Goal: Check status: Check status

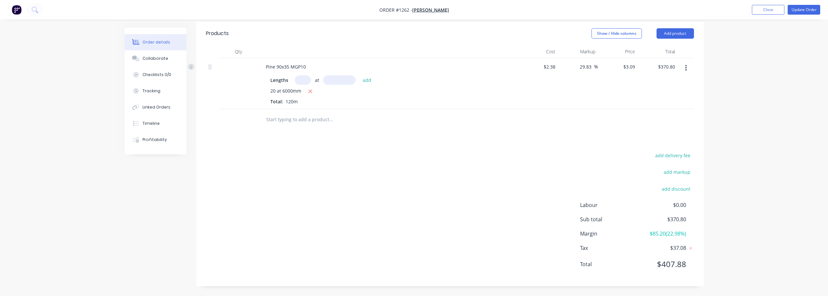
scroll to position [128, 0]
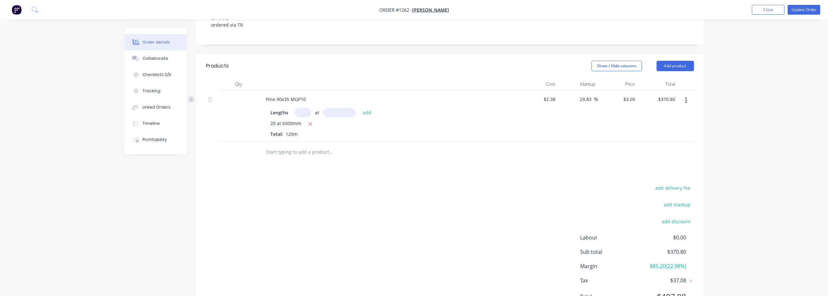
click at [823, 10] on ul "Add product Close Update Order" at bounding box center [786, 10] width 84 height 10
click at [816, 10] on button "Update Order" at bounding box center [804, 10] width 33 height 10
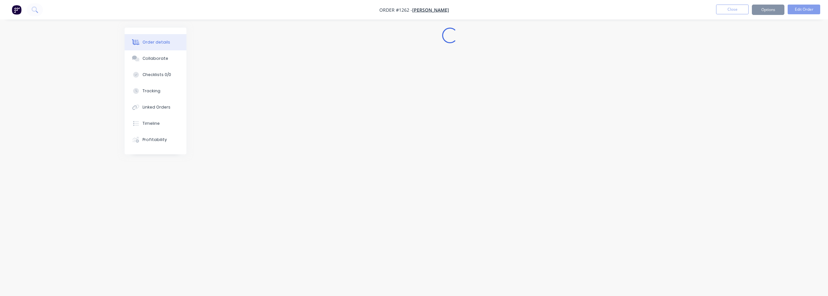
scroll to position [0, 0]
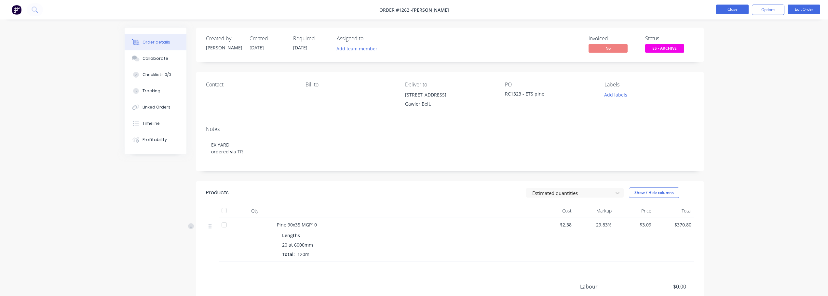
click at [738, 6] on button "Close" at bounding box center [732, 10] width 33 height 10
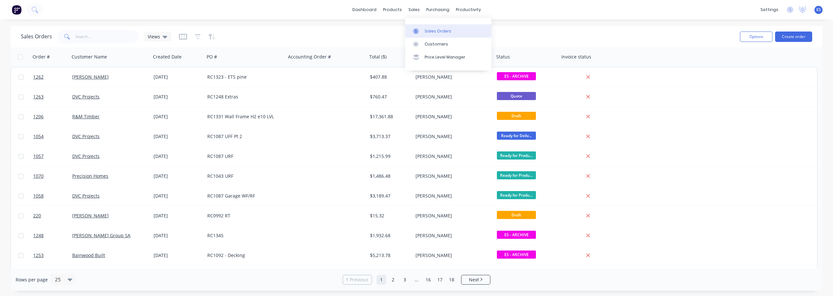
click at [432, 31] on div "Sales Orders" at bounding box center [438, 31] width 27 height 6
click at [437, 32] on div "Sales Orders" at bounding box center [438, 31] width 27 height 6
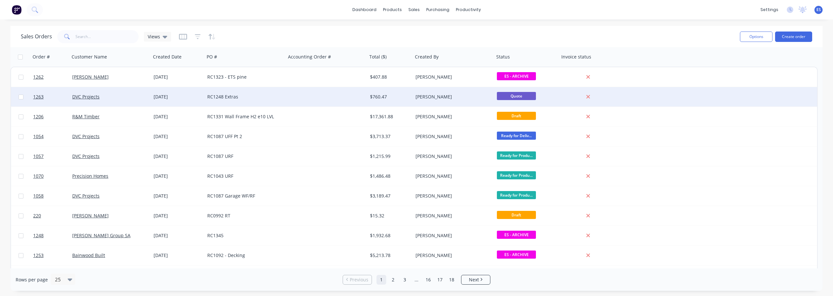
click at [264, 95] on div "RC1248 Extras" at bounding box center [243, 97] width 72 height 7
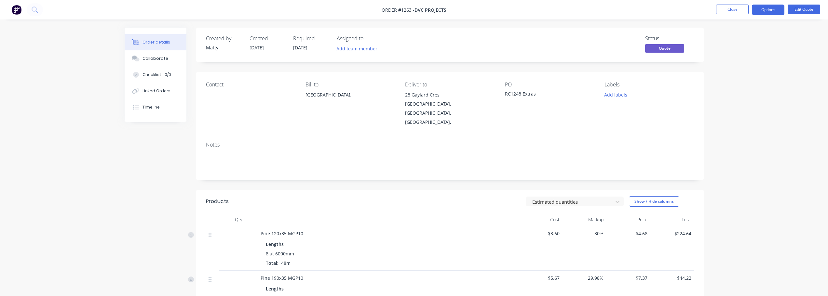
click at [769, 15] on nav "Order #1263 - DVC Projects Close Options Edit Quote" at bounding box center [414, 10] width 828 height 20
click at [769, 14] on button "Options" at bounding box center [768, 10] width 33 height 10
click at [803, 7] on button "Edit Quote" at bounding box center [804, 10] width 33 height 10
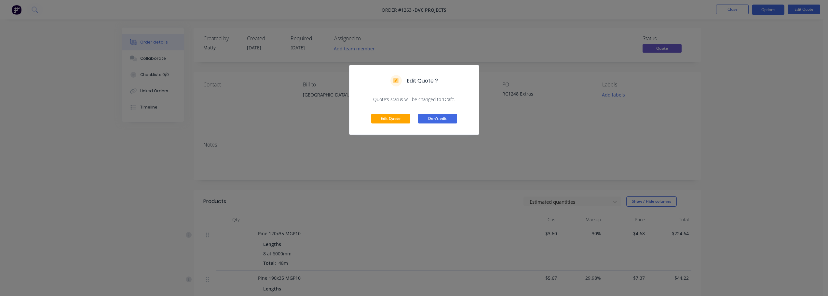
click at [446, 123] on button "Don't edit" at bounding box center [437, 119] width 39 height 10
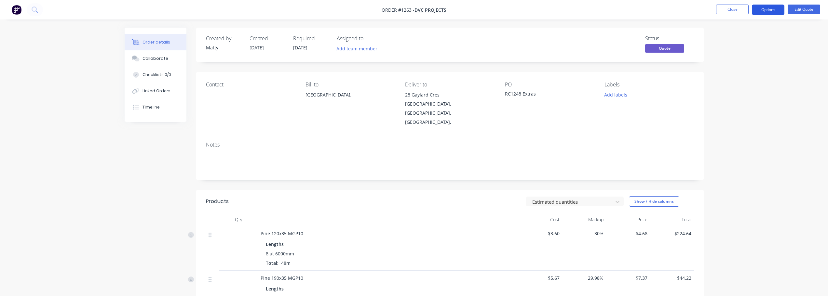
click at [769, 12] on button "Options" at bounding box center [768, 10] width 33 height 10
click at [760, 78] on div "Convert to Order" at bounding box center [749, 78] width 60 height 9
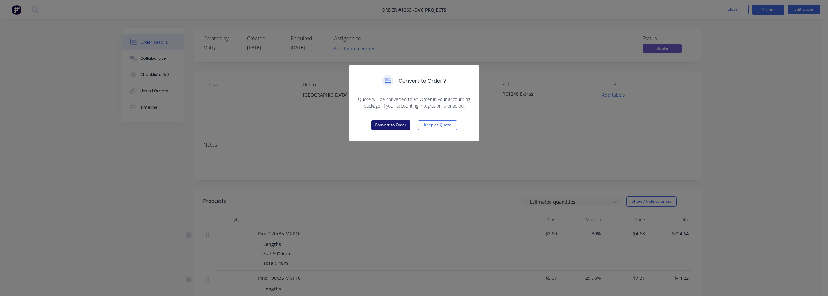
click at [399, 127] on button "Convert to Order" at bounding box center [390, 125] width 39 height 10
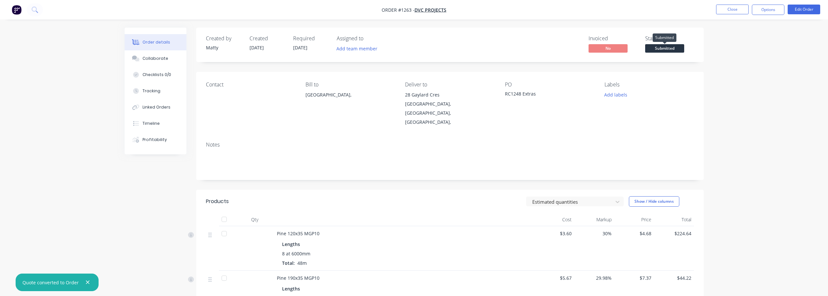
click at [662, 51] on span "Submitted" at bounding box center [664, 48] width 39 height 8
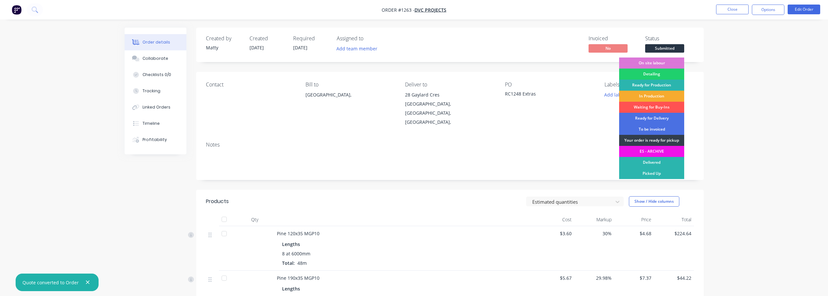
click at [671, 93] on div "In Production" at bounding box center [651, 96] width 65 height 11
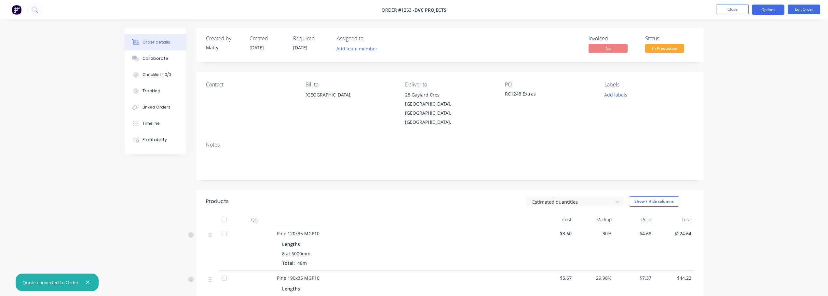
click at [773, 12] on button "Options" at bounding box center [768, 10] width 33 height 10
click at [752, 77] on div "Work Order" at bounding box center [749, 78] width 60 height 9
click at [746, 69] on div "Without pricing" at bounding box center [749, 65] width 60 height 9
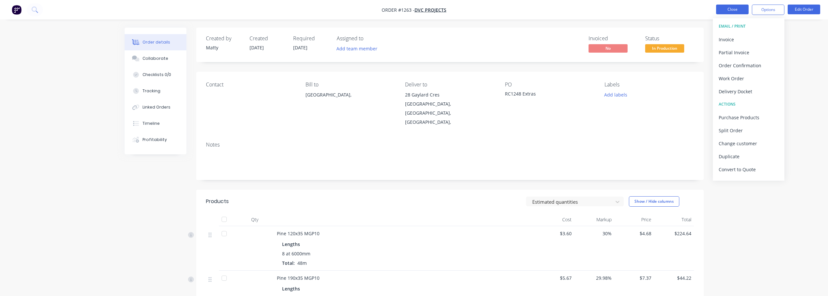
click at [723, 6] on button "Close" at bounding box center [732, 10] width 33 height 10
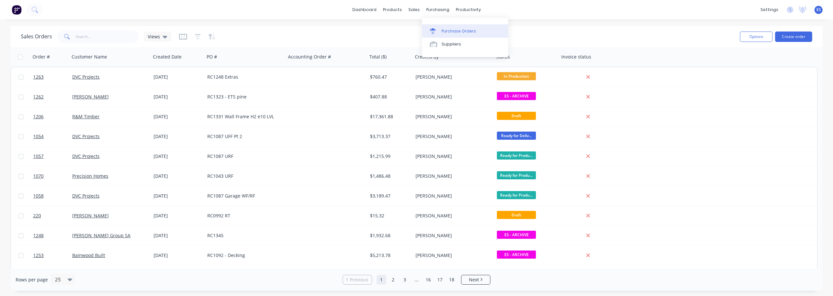
click at [445, 32] on div "Purchase Orders" at bounding box center [459, 31] width 34 height 6
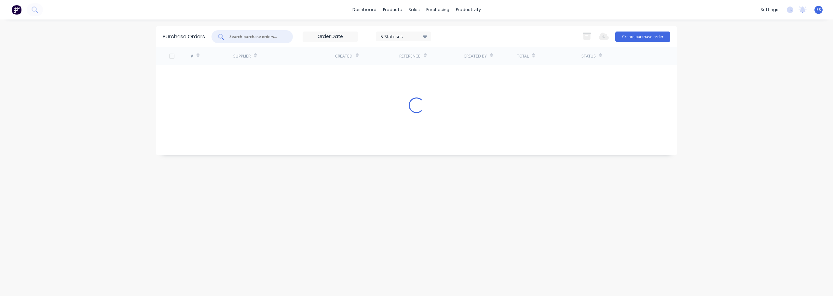
click at [255, 37] on input "text" at bounding box center [256, 37] width 54 height 7
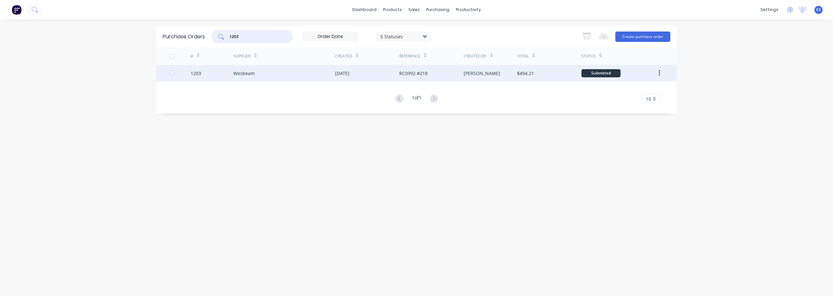
type input "1203"
click at [339, 77] on div "[DATE]" at bounding box center [367, 73] width 64 height 16
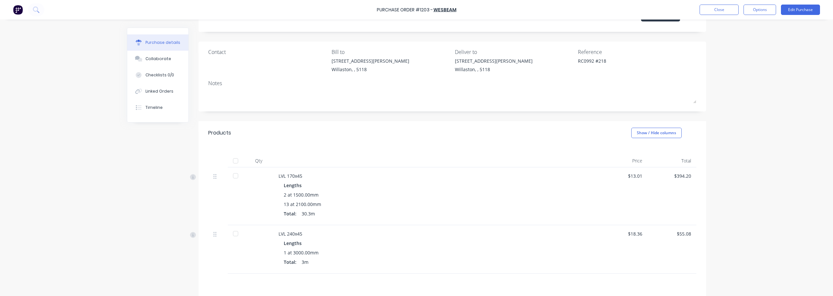
scroll to position [65, 0]
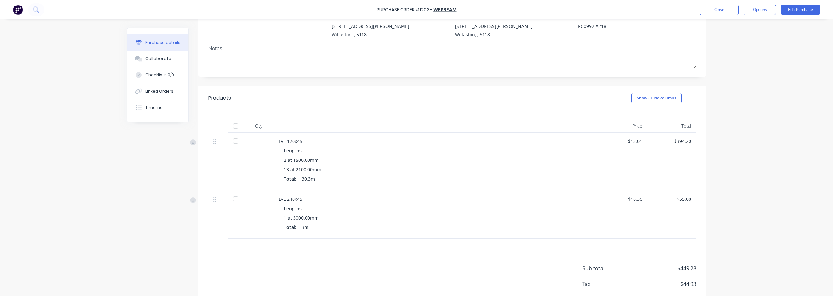
click at [234, 129] on div at bounding box center [235, 126] width 13 height 13
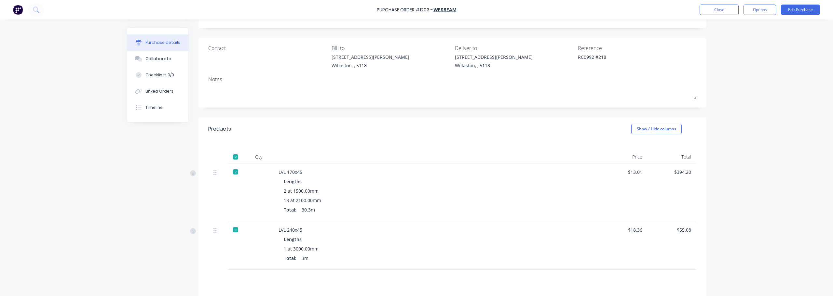
scroll to position [0, 0]
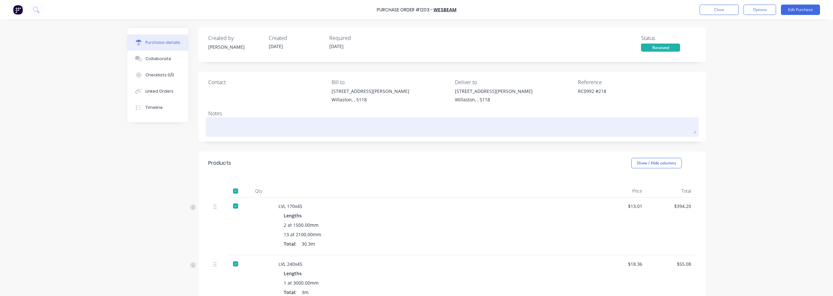
click at [233, 128] on textarea at bounding box center [452, 126] width 488 height 15
type textarea "x"
type textarea "7"
type textarea "x"
type textarea "7/"
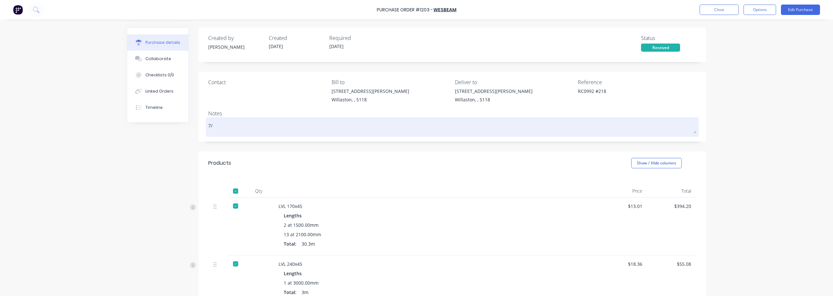
type textarea "x"
type textarea "7/1"
type textarea "x"
type textarea "7/10"
type textarea "x"
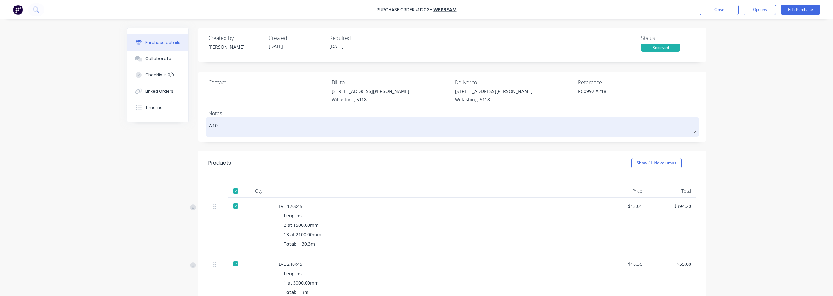
type textarea "7/10-"
type textarea "x"
type textarea "7/10-"
type textarea "x"
type textarea "7/10- F"
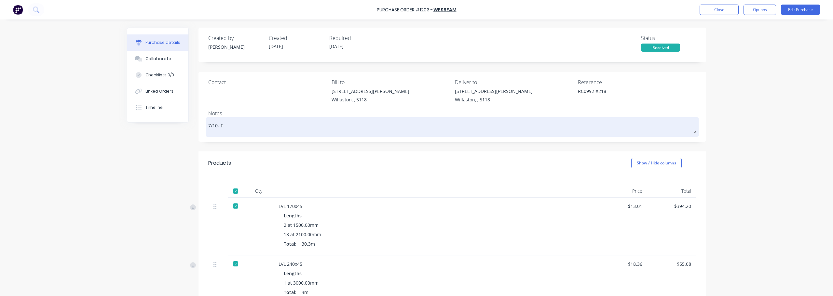
type textarea "x"
type textarea "7/10- FU"
type textarea "x"
type textarea "7/10- FUL"
type textarea "x"
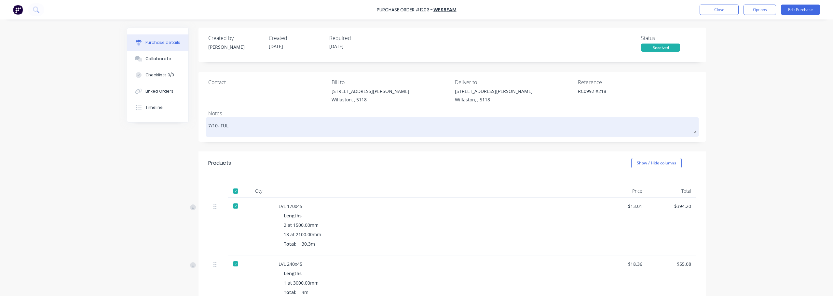
type textarea "7/10- FULL"
type textarea "x"
type textarea "7/10- FULL"
type textarea "x"
type textarea "7/10- FULL E"
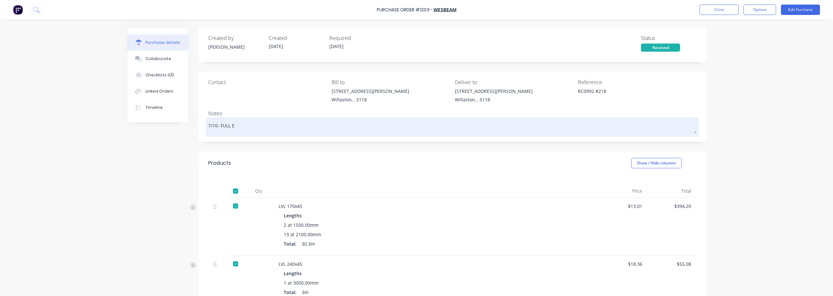
type textarea "x"
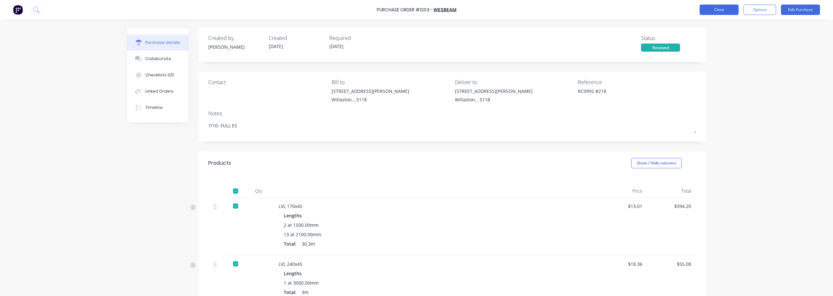
type textarea "7/10- FULL ES"
type textarea "x"
type textarea "7/10- FULL ES"
click at [704, 8] on button "Close" at bounding box center [719, 10] width 39 height 10
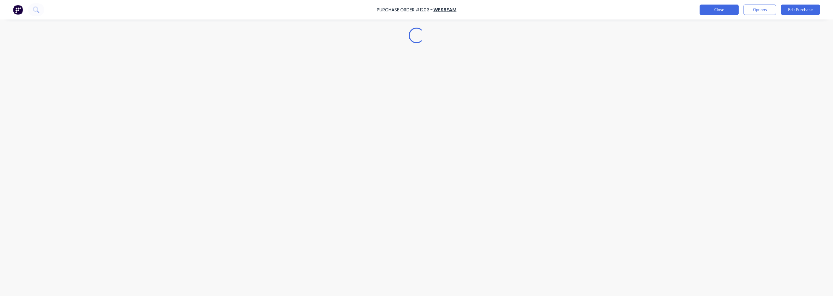
type textarea "x"
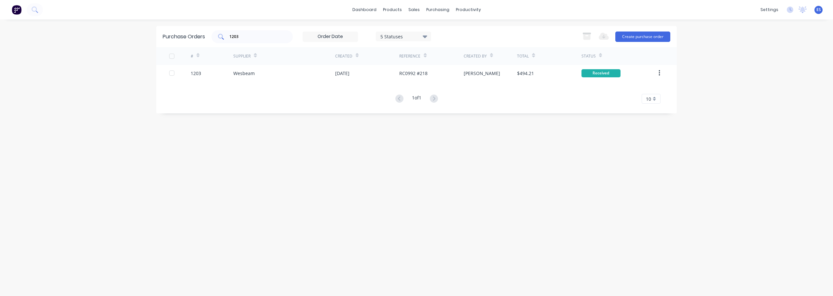
click at [245, 37] on input "1203" at bounding box center [256, 37] width 54 height 7
type input "1"
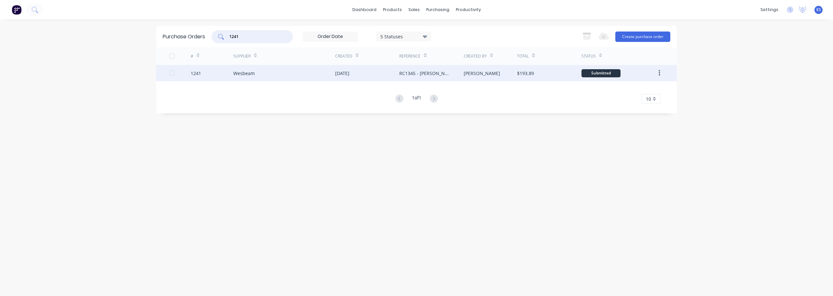
type input "1241"
click at [323, 73] on div "Wesbeam" at bounding box center [284, 73] width 102 height 16
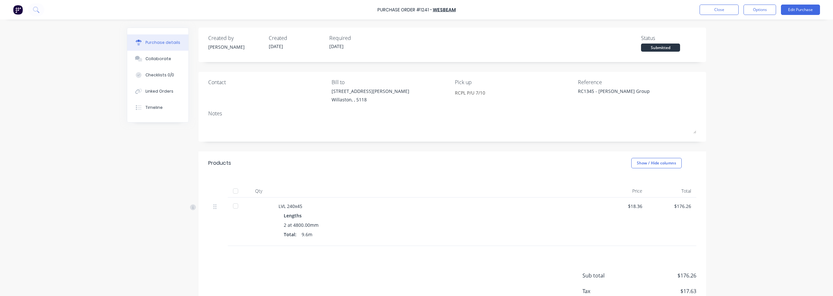
click at [233, 191] on div at bounding box center [235, 191] width 13 height 13
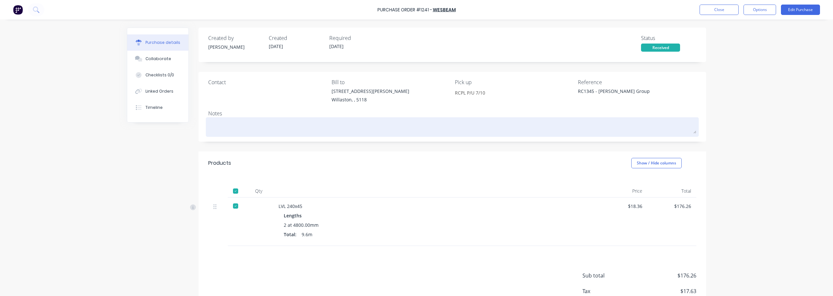
click at [277, 128] on textarea at bounding box center [452, 126] width 488 height 15
type textarea "x"
type textarea "7"
type textarea "x"
type textarea "7/"
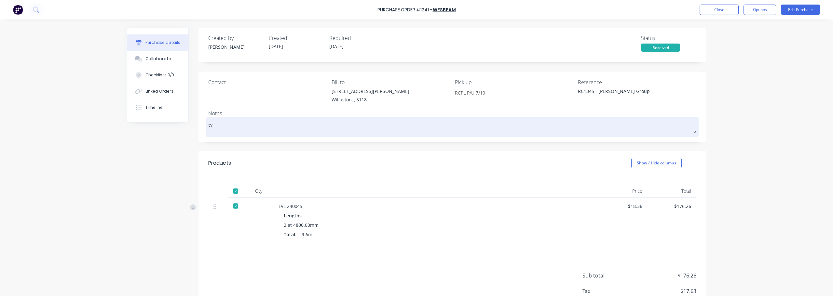
type textarea "x"
type textarea "7/1"
type textarea "x"
type textarea "7/10"
type textarea "x"
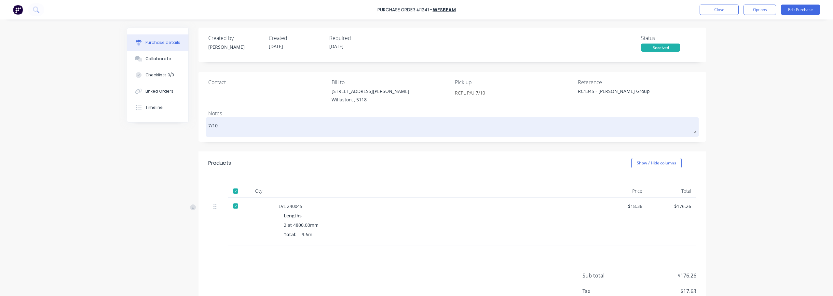
type textarea "7/10"
type textarea "x"
type textarea "7/10 -"
type textarea "x"
type textarea "7/10 -"
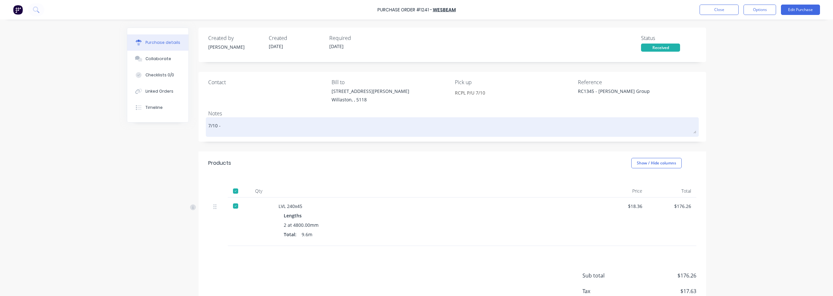
type textarea "x"
type textarea "7/10 - F"
type textarea "x"
type textarea "7/10 - FU"
type textarea "x"
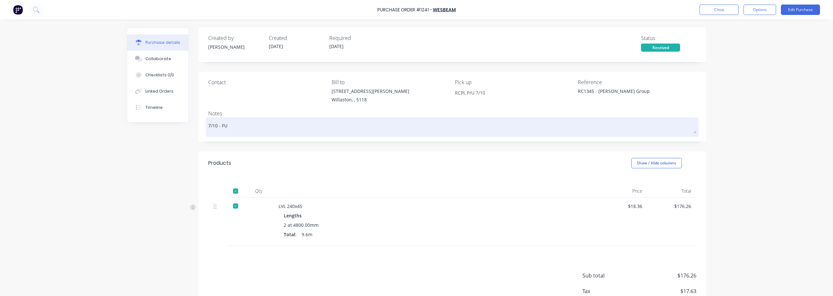
type textarea "7/10 - FUL"
type textarea "x"
type textarea "7/10 - FULL"
type textarea "x"
type textarea "7/10 - FULL"
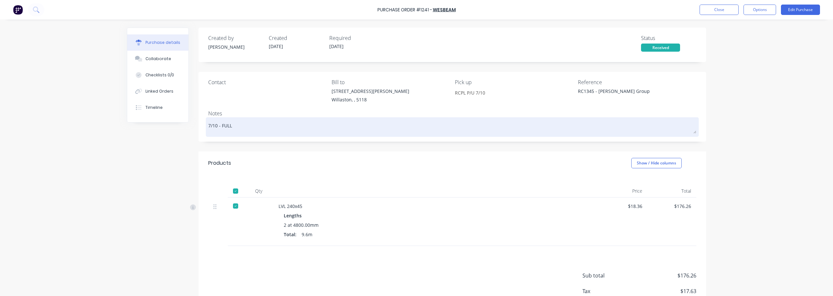
type textarea "x"
type textarea "7/10 - FULL E"
type textarea "x"
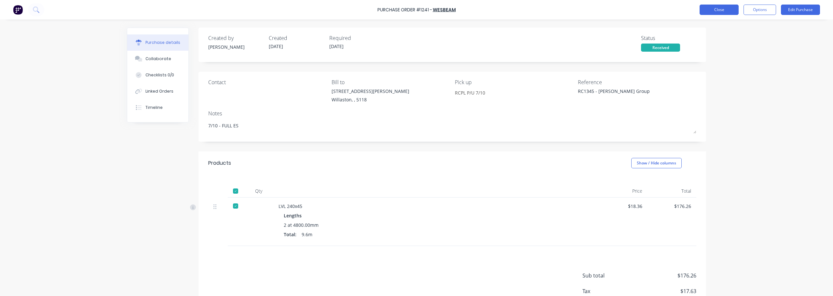
type textarea "7/10 - FULL ES"
type textarea "x"
type textarea "7/10 - FULL ES"
click at [716, 12] on button "Close" at bounding box center [719, 10] width 39 height 10
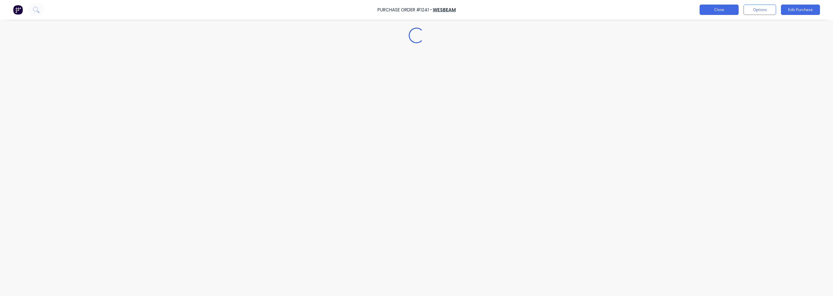
type textarea "x"
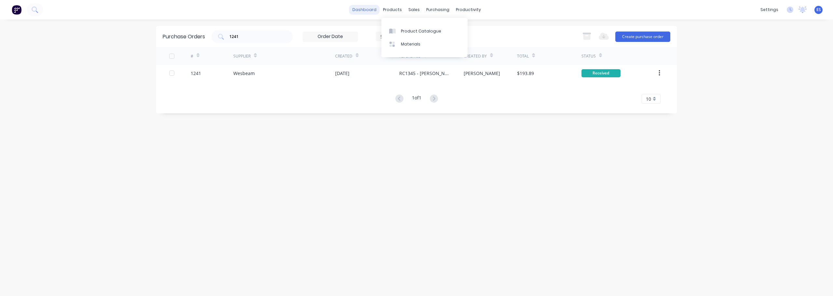
click at [367, 11] on link "dashboard" at bounding box center [364, 10] width 31 height 10
